Goal: Find specific page/section

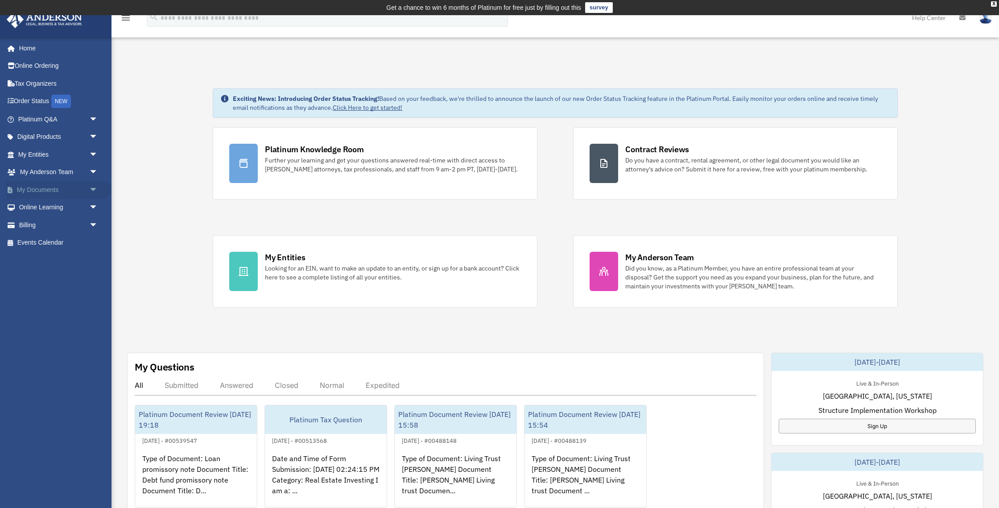
click at [53, 190] on link "My Documents arrow_drop_down" at bounding box center [58, 190] width 105 height 18
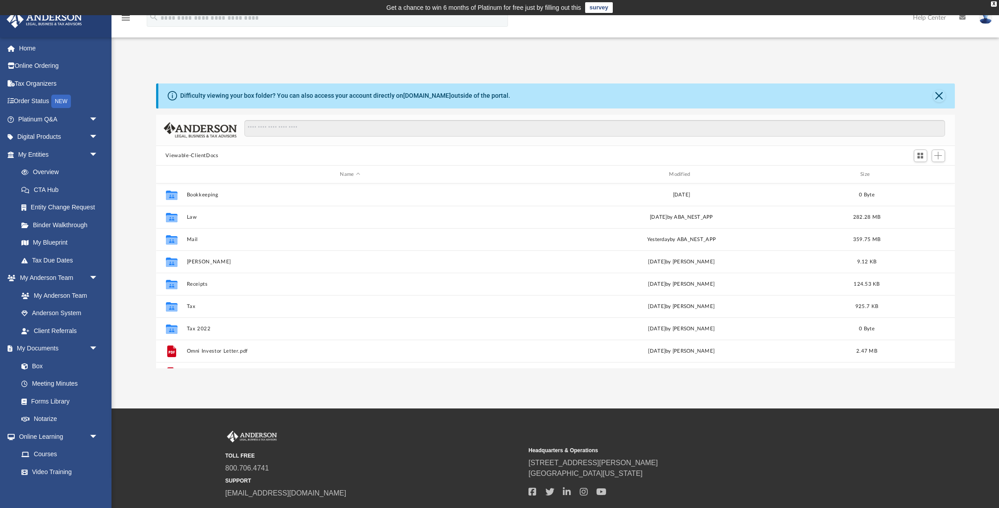
scroll to position [202, 799]
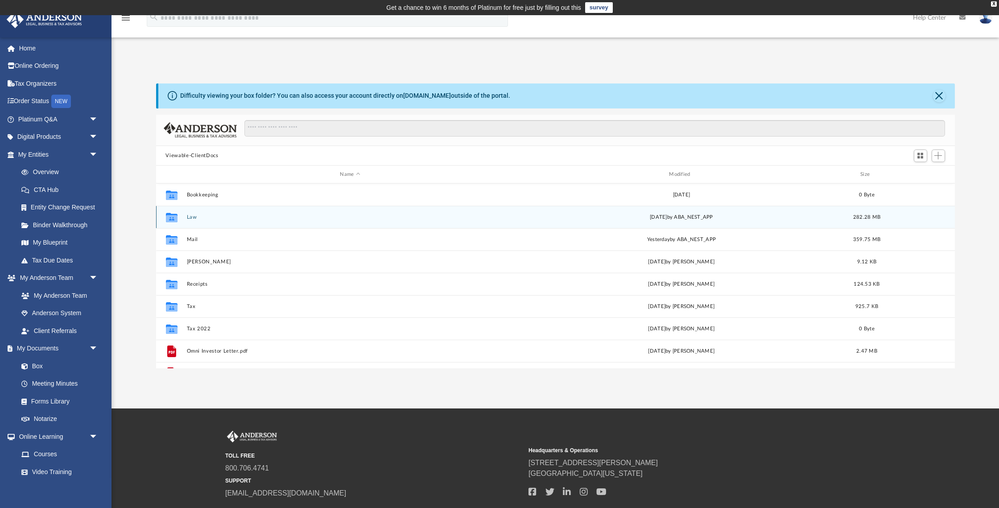
click at [187, 213] on div "Collaborated Folder Law [DATE] by ABA_NEST_APP 282.28 MB" at bounding box center [555, 217] width 799 height 22
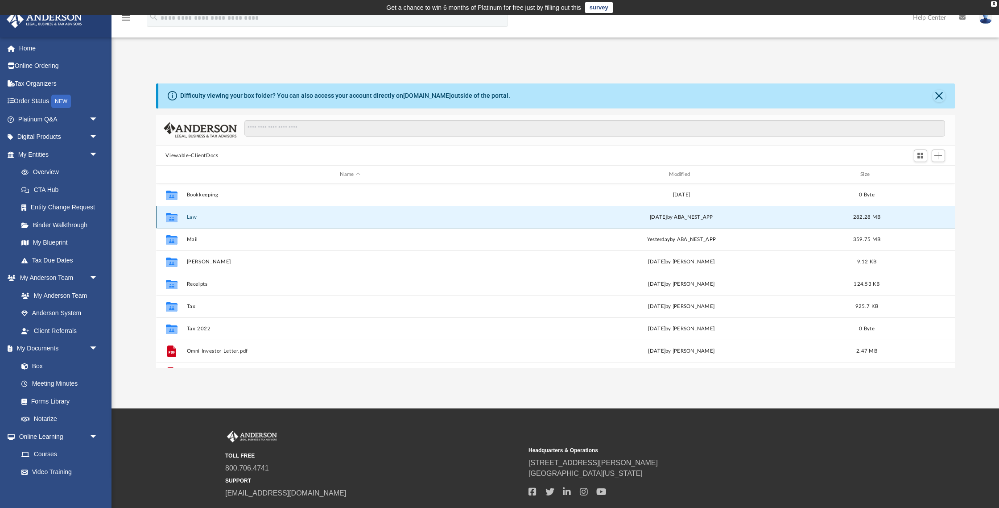
click at [187, 217] on button "Law" at bounding box center [349, 217] width 327 height 6
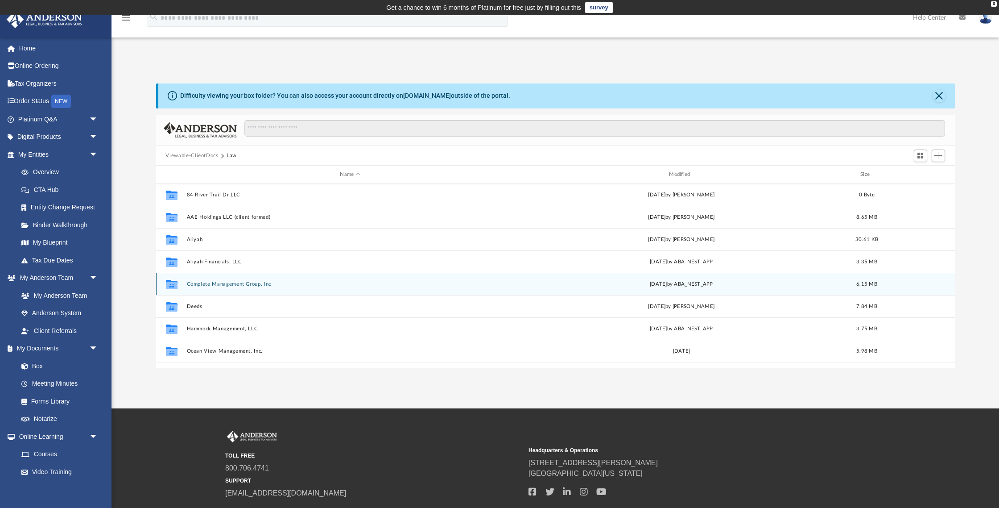
click at [209, 279] on div "Collaborated Folder Complete Management Group, Inc [DATE] by ABA_NEST_APP 6.15 …" at bounding box center [555, 283] width 799 height 22
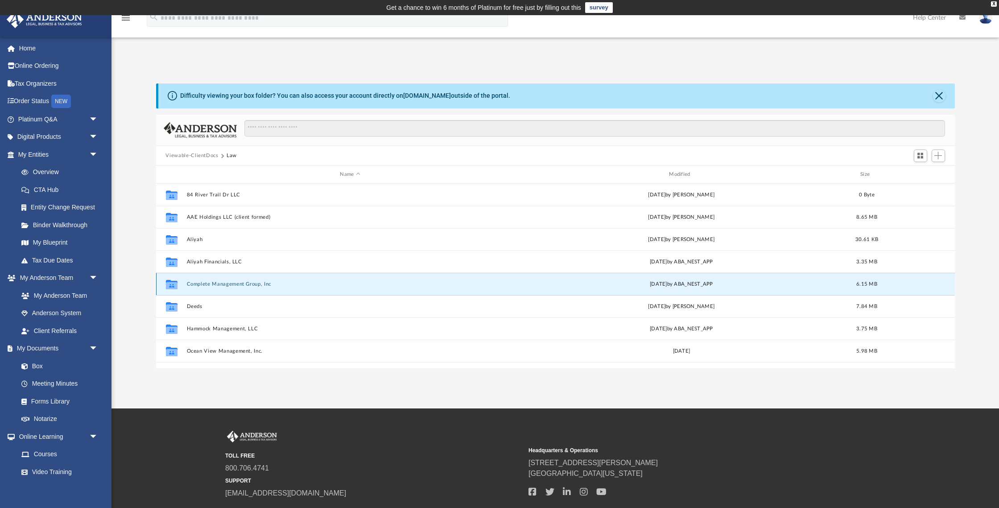
click at [219, 285] on button "Complete Management Group, Inc" at bounding box center [349, 284] width 327 height 6
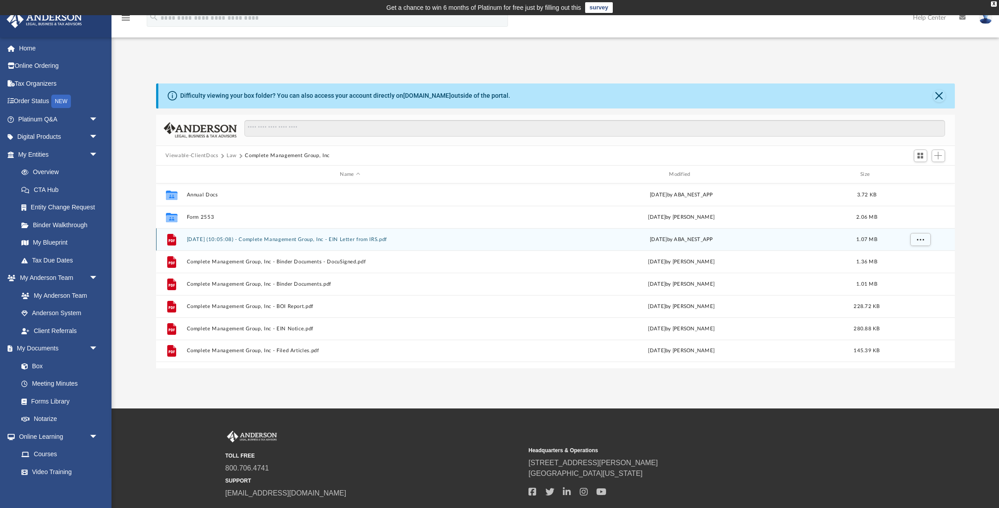
click at [286, 240] on button "2024.06.28 (10:05:08) - Complete Management Group, Inc - EIN Letter from IRS.pdf" at bounding box center [349, 239] width 327 height 6
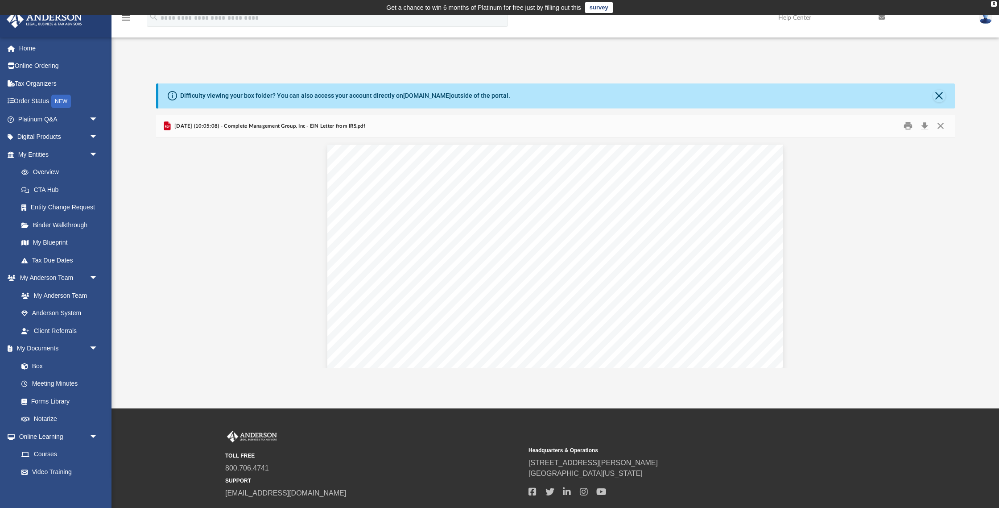
scroll to position [1, 0]
